Goal: Information Seeking & Learning: Learn about a topic

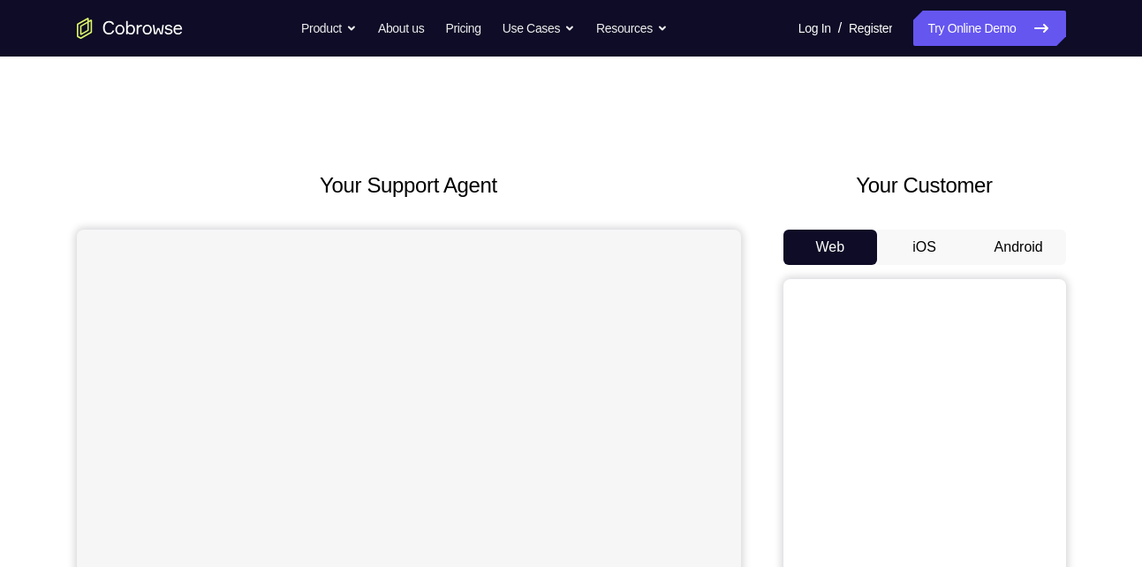
click at [1039, 251] on button "Android" at bounding box center [1018, 247] width 94 height 35
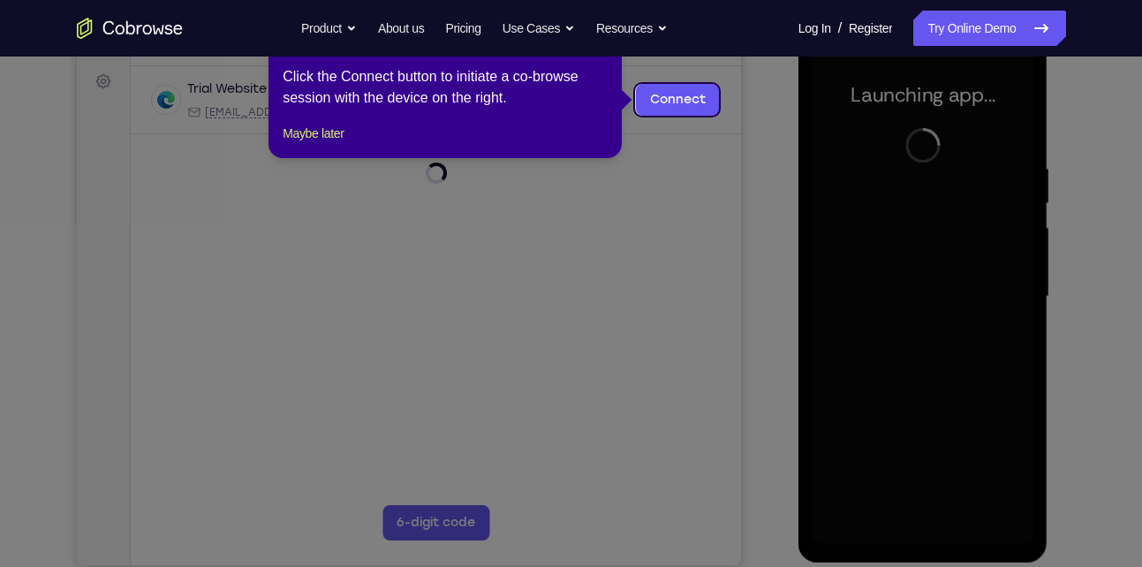
click at [727, 197] on icon at bounding box center [577, 283] width 1155 height 567
click at [333, 144] on button "Maybe later" at bounding box center [313, 133] width 61 height 21
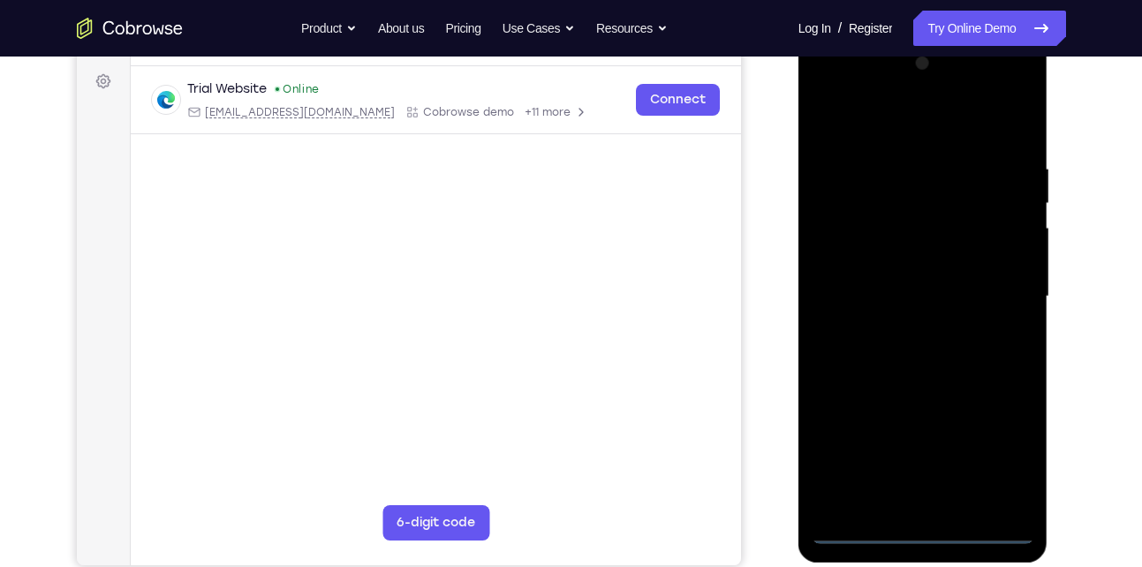
click at [915, 525] on div at bounding box center [923, 296] width 223 height 495
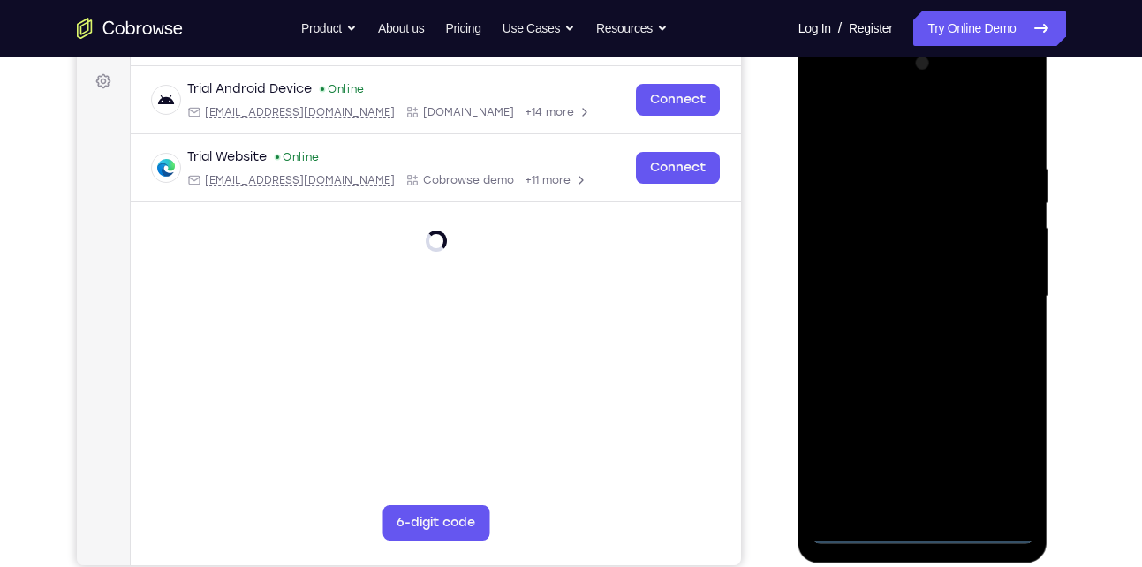
click at [928, 518] on div at bounding box center [923, 296] width 223 height 495
click at [915, 534] on div at bounding box center [923, 296] width 223 height 495
click at [1001, 467] on div at bounding box center [923, 296] width 223 height 495
click at [905, 118] on div at bounding box center [923, 296] width 223 height 495
click at [996, 291] on div at bounding box center [923, 296] width 223 height 495
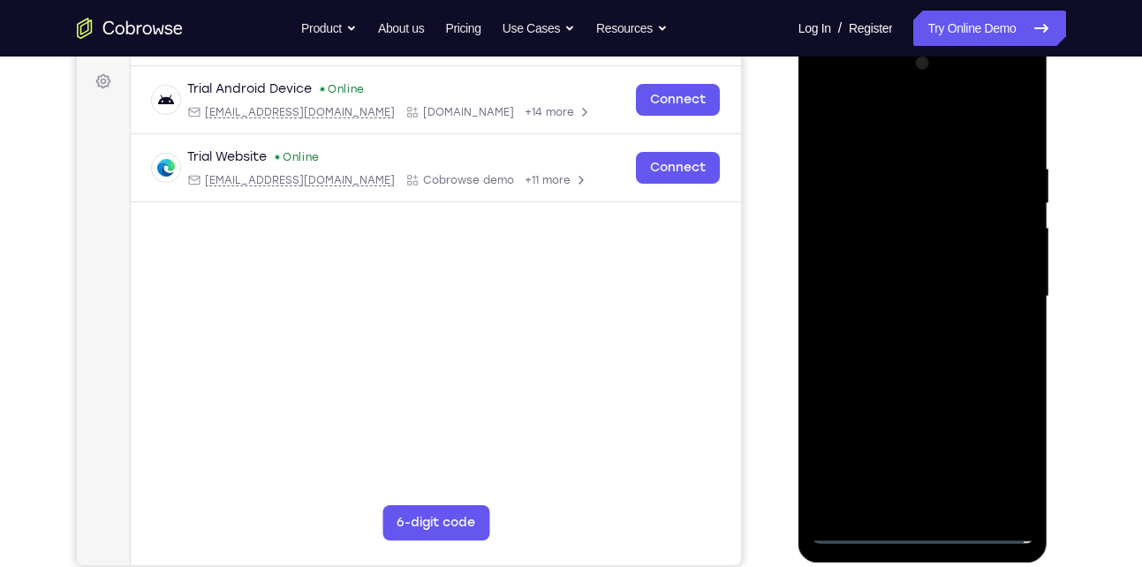
click at [898, 331] on div at bounding box center [923, 296] width 223 height 495
click at [879, 286] on div at bounding box center [923, 296] width 223 height 495
click at [880, 258] on div at bounding box center [923, 296] width 223 height 495
click at [889, 296] on div at bounding box center [923, 296] width 223 height 495
click at [929, 356] on div at bounding box center [923, 296] width 223 height 495
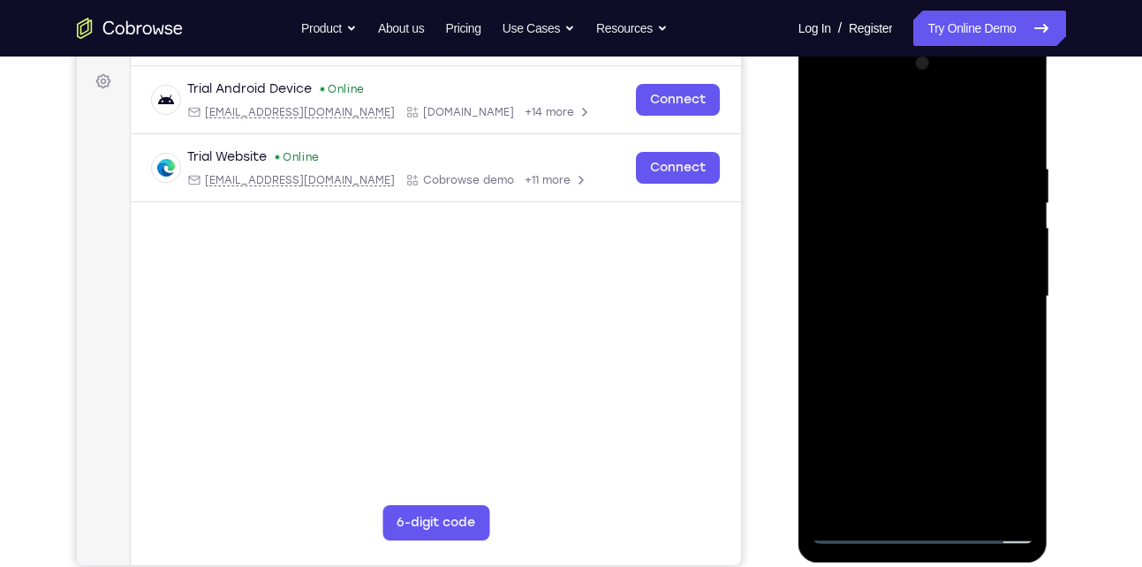
click at [929, 345] on div at bounding box center [923, 296] width 223 height 495
click at [930, 359] on div at bounding box center [923, 296] width 223 height 495
click at [889, 156] on div at bounding box center [923, 296] width 223 height 495
click at [1001, 429] on div at bounding box center [923, 296] width 223 height 495
drag, startPoint x: 930, startPoint y: 337, endPoint x: 930, endPoint y: 575, distance: 237.6
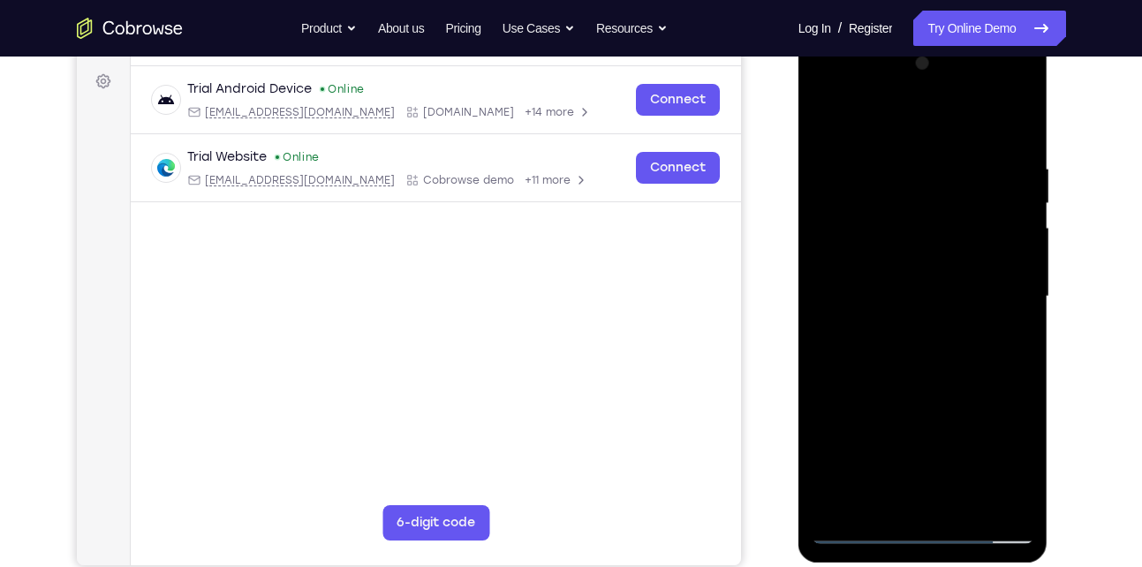
click at [930, 566] on html "Online web based iOS Simulators and Android Emulators. Run iPhone, iPad, Mobile…" at bounding box center [924, 301] width 252 height 530
drag, startPoint x: 976, startPoint y: 351, endPoint x: 1006, endPoint y: 84, distance: 268.4
click at [1006, 84] on div at bounding box center [923, 296] width 223 height 495
click at [952, 494] on div at bounding box center [923, 296] width 223 height 495
click at [966, 506] on div at bounding box center [923, 296] width 223 height 495
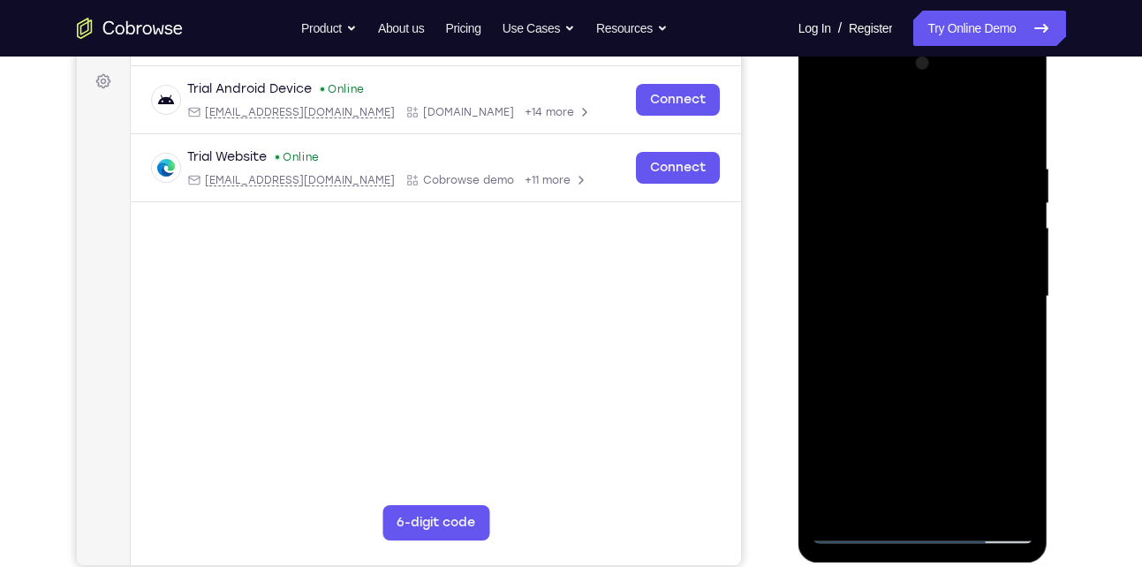
click at [947, 389] on div at bounding box center [923, 296] width 223 height 495
click at [939, 253] on div at bounding box center [923, 296] width 223 height 495
click at [882, 490] on div at bounding box center [923, 296] width 223 height 495
click at [874, 497] on div at bounding box center [923, 296] width 223 height 495
click at [994, 398] on div at bounding box center [923, 296] width 223 height 495
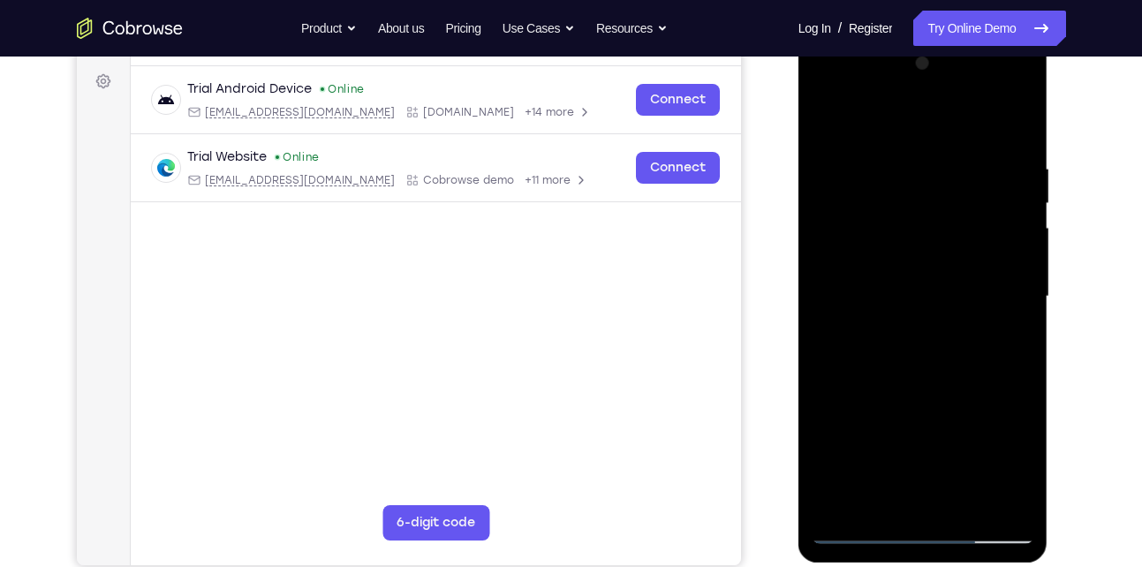
click at [994, 398] on div at bounding box center [923, 296] width 223 height 495
click at [1010, 316] on div at bounding box center [923, 296] width 223 height 495
click at [1009, 500] on div at bounding box center [923, 296] width 223 height 495
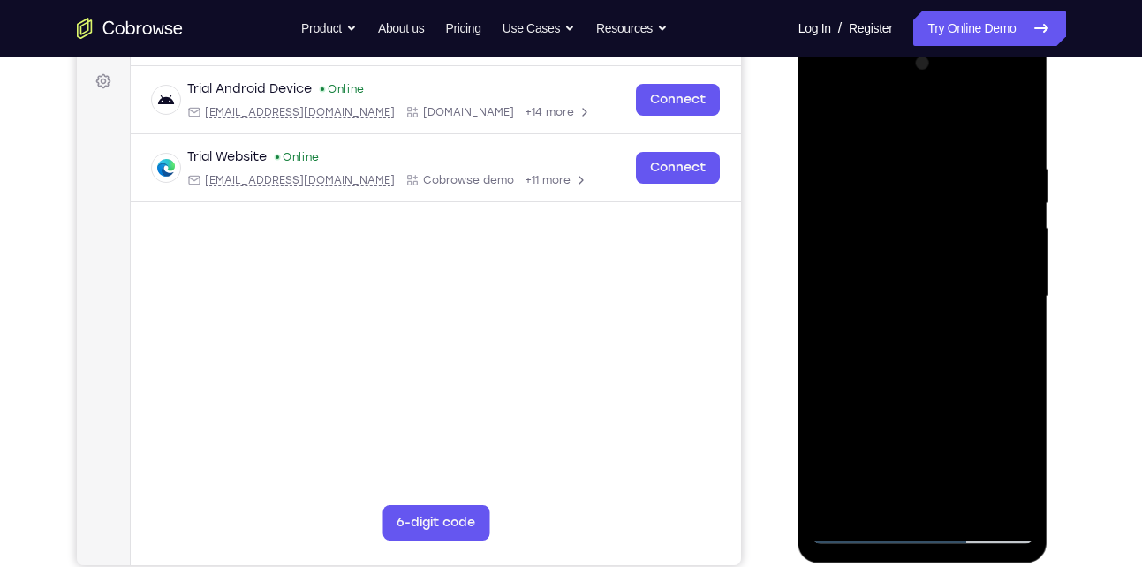
drag, startPoint x: 916, startPoint y: 500, endPoint x: 921, endPoint y: 414, distance: 85.8
click at [921, 414] on div at bounding box center [923, 296] width 223 height 495
click at [1023, 465] on div at bounding box center [923, 296] width 223 height 495
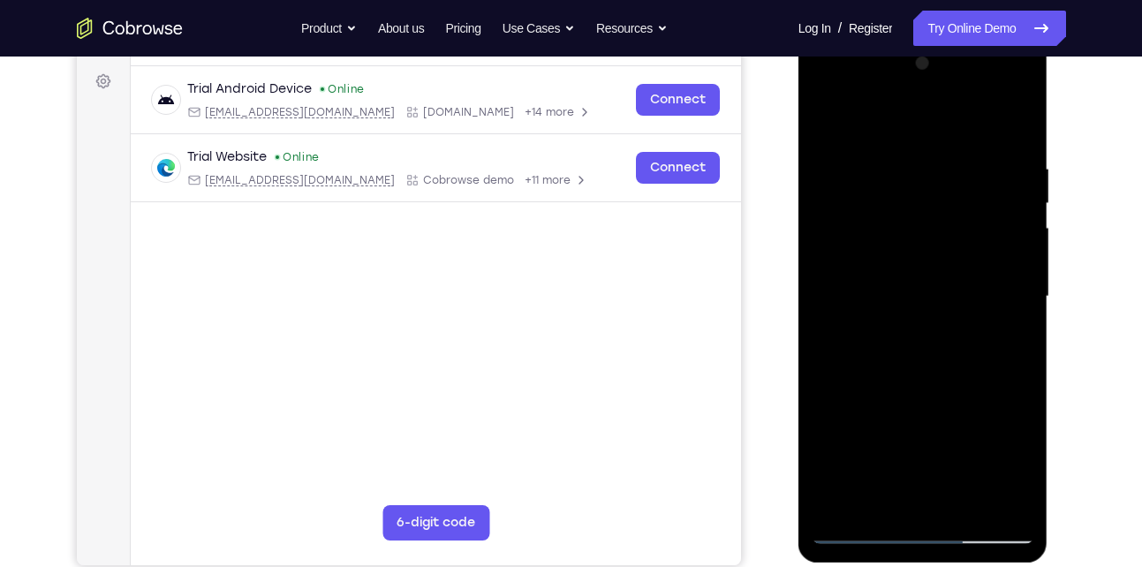
click at [816, 369] on div at bounding box center [923, 296] width 223 height 495
click at [832, 127] on div at bounding box center [923, 296] width 223 height 495
click at [889, 251] on div at bounding box center [923, 296] width 223 height 495
click at [874, 500] on div at bounding box center [923, 296] width 223 height 495
click at [859, 340] on div at bounding box center [923, 296] width 223 height 495
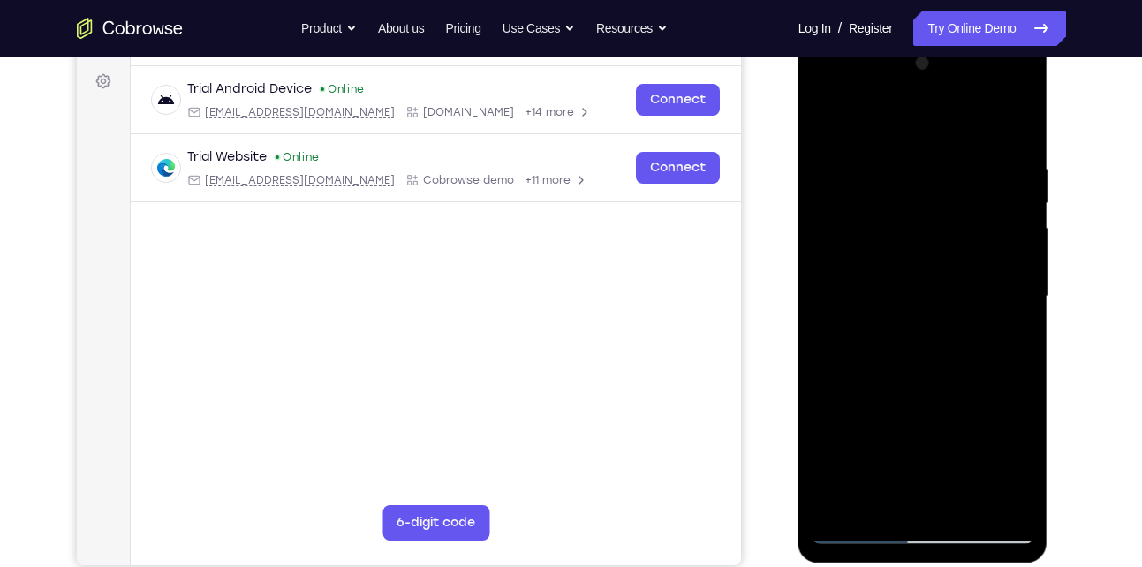
click at [1011, 341] on div at bounding box center [923, 296] width 223 height 495
click at [1002, 309] on div at bounding box center [923, 296] width 223 height 495
click at [997, 464] on div at bounding box center [923, 296] width 223 height 495
click at [951, 464] on div at bounding box center [923, 296] width 223 height 495
click at [929, 447] on div at bounding box center [923, 296] width 223 height 495
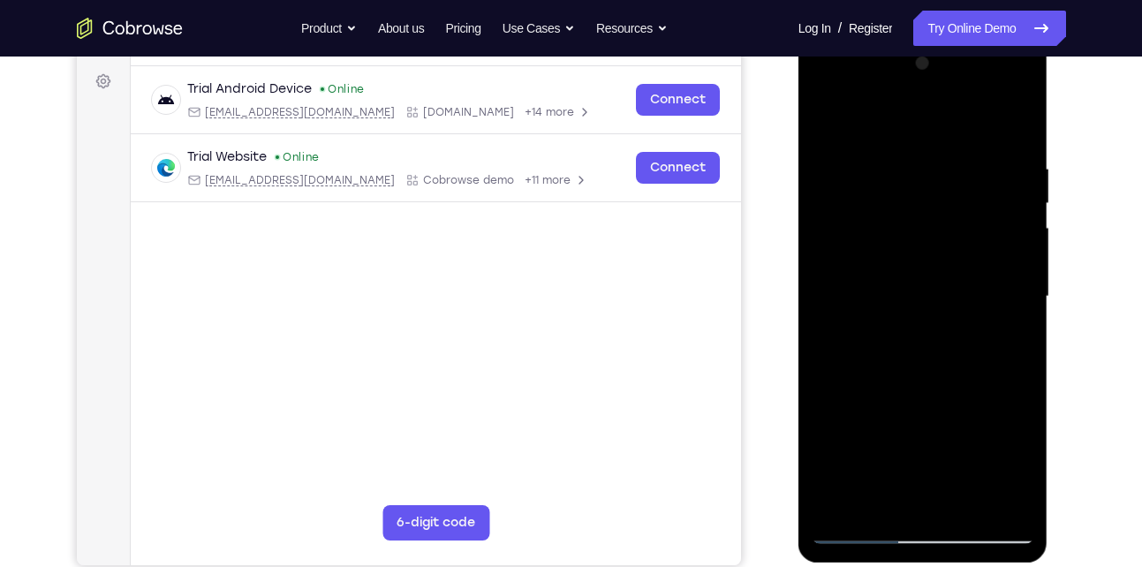
click at [936, 298] on div at bounding box center [923, 296] width 223 height 495
click at [869, 501] on div at bounding box center [923, 296] width 223 height 495
click at [1006, 332] on div at bounding box center [923, 296] width 223 height 495
click at [1004, 343] on div at bounding box center [923, 296] width 223 height 495
